Goal: Find specific page/section: Locate item on page

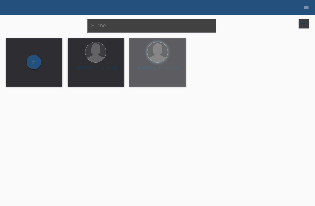
click at [135, 24] on input "text" at bounding box center [151, 26] width 128 height 14
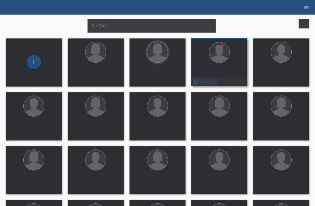
click at [206, 84] on span "Anzeigen" at bounding box center [208, 81] width 16 height 4
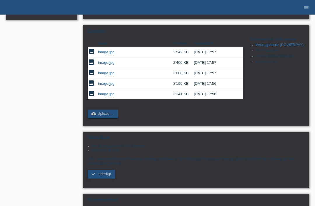
scroll to position [123, 0]
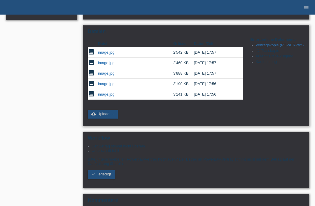
click at [105, 55] on link "image.jpg" at bounding box center [106, 52] width 16 height 4
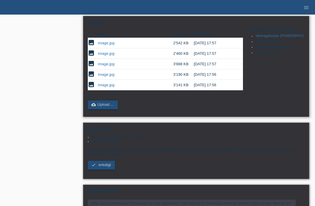
click at [107, 56] on link "image.jpg" at bounding box center [106, 53] width 16 height 4
click at [103, 66] on link "image.jpg" at bounding box center [106, 64] width 16 height 4
click at [104, 77] on link "image.jpg" at bounding box center [106, 74] width 16 height 4
click at [103, 87] on link "image.jpg" at bounding box center [106, 85] width 16 height 4
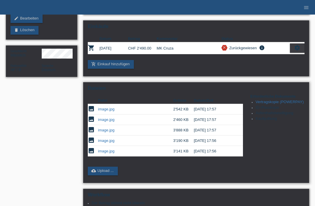
scroll to position [65, 0]
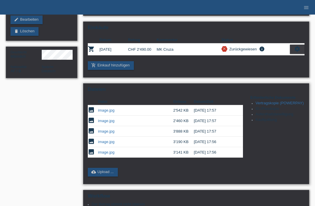
click at [104, 144] on link "image.jpg" at bounding box center [106, 142] width 16 height 4
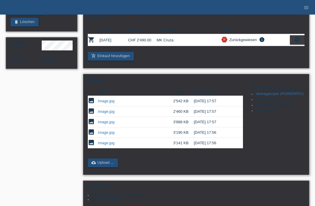
click at [105, 146] on td "image.jpg" at bounding box center [135, 143] width 75 height 10
click at [102, 145] on link "image.jpg" at bounding box center [106, 143] width 16 height 4
click at [106, 103] on link "image.jpg" at bounding box center [106, 101] width 16 height 4
click at [102, 114] on link "image.jpg" at bounding box center [106, 111] width 16 height 4
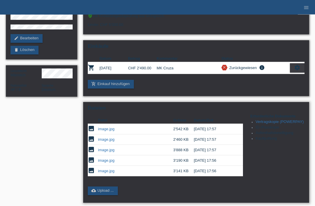
scroll to position [58, 0]
